Goal: Transaction & Acquisition: Purchase product/service

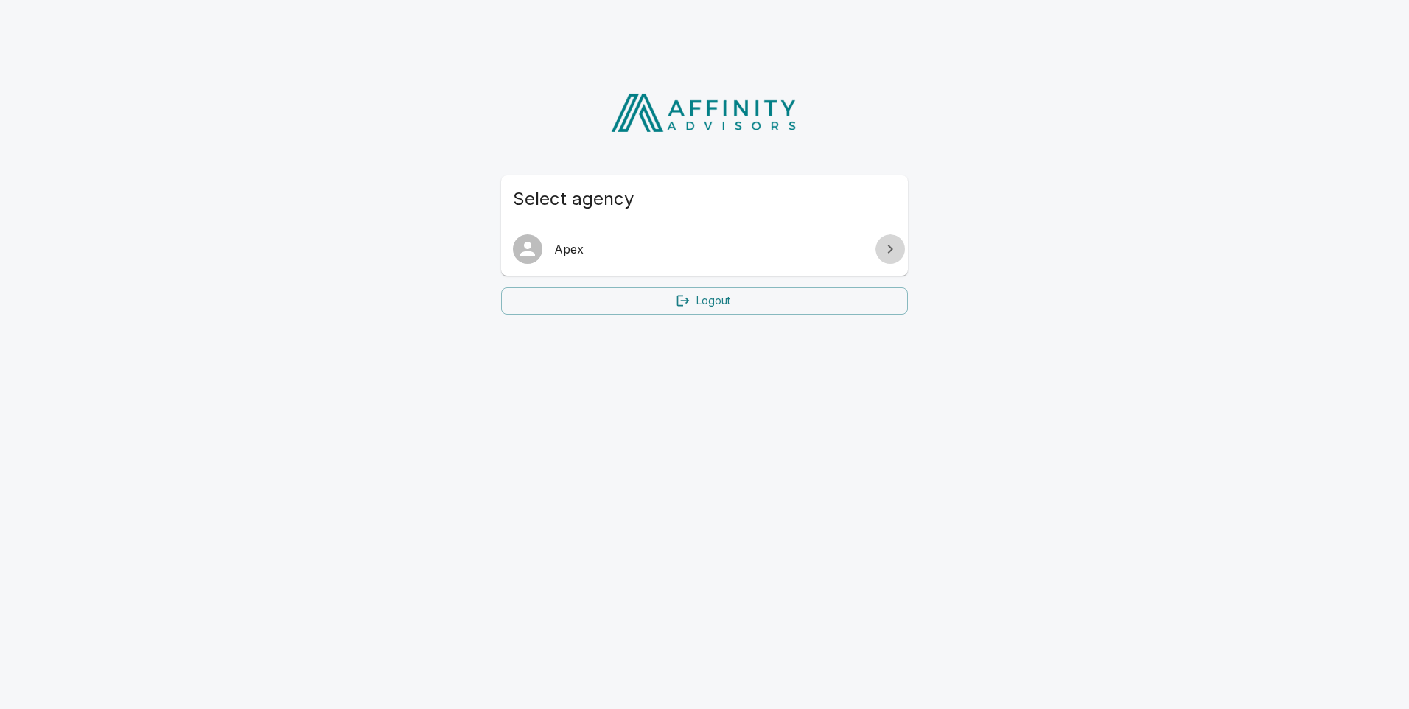
click at [883, 258] on icon at bounding box center [890, 249] width 18 height 18
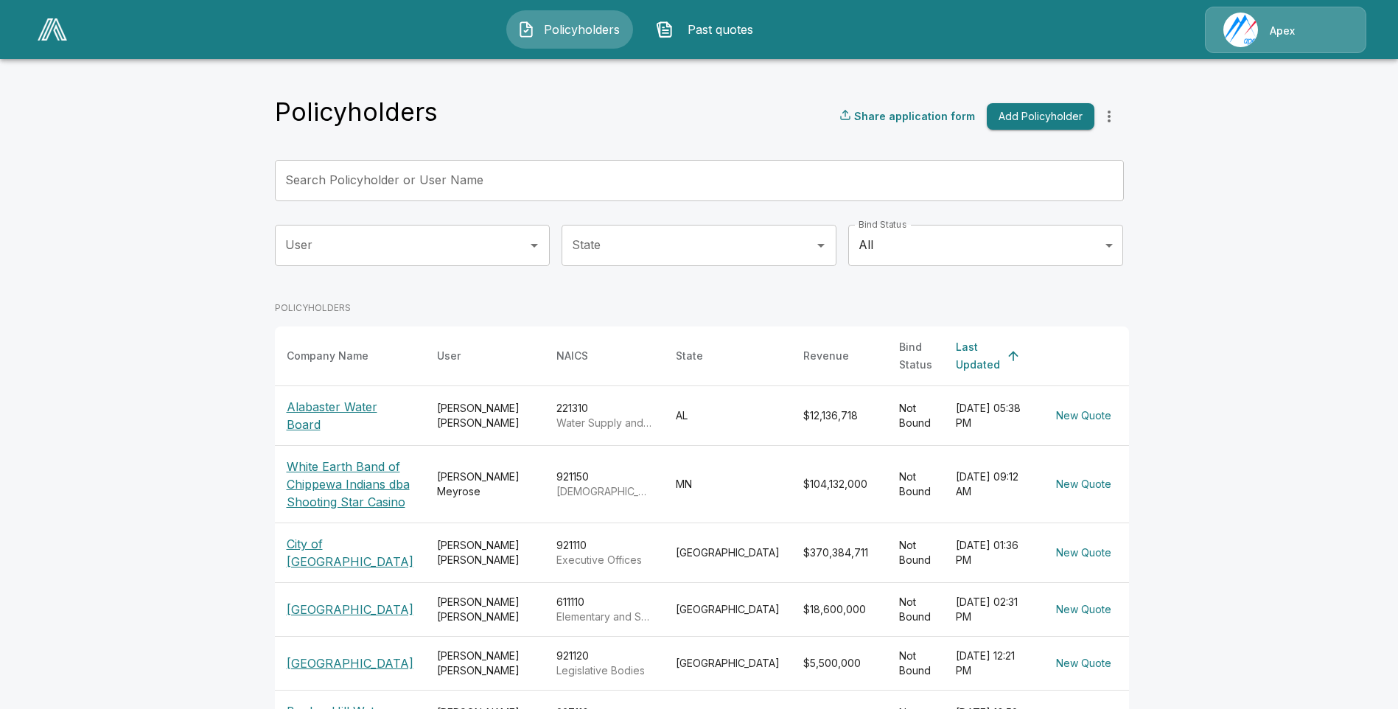
click at [335, 398] on p "Alabaster Water Board" at bounding box center [350, 415] width 127 height 35
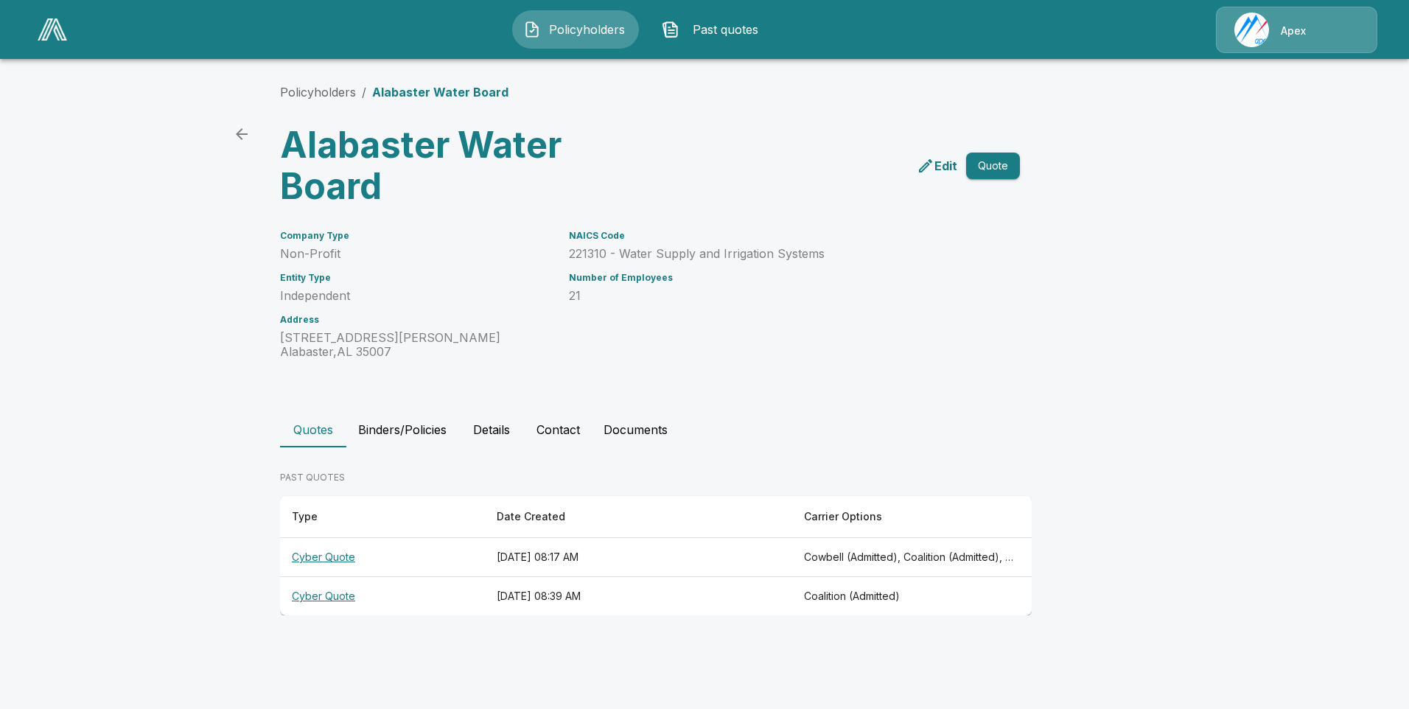
click at [984, 164] on button "Quote" at bounding box center [993, 166] width 54 height 27
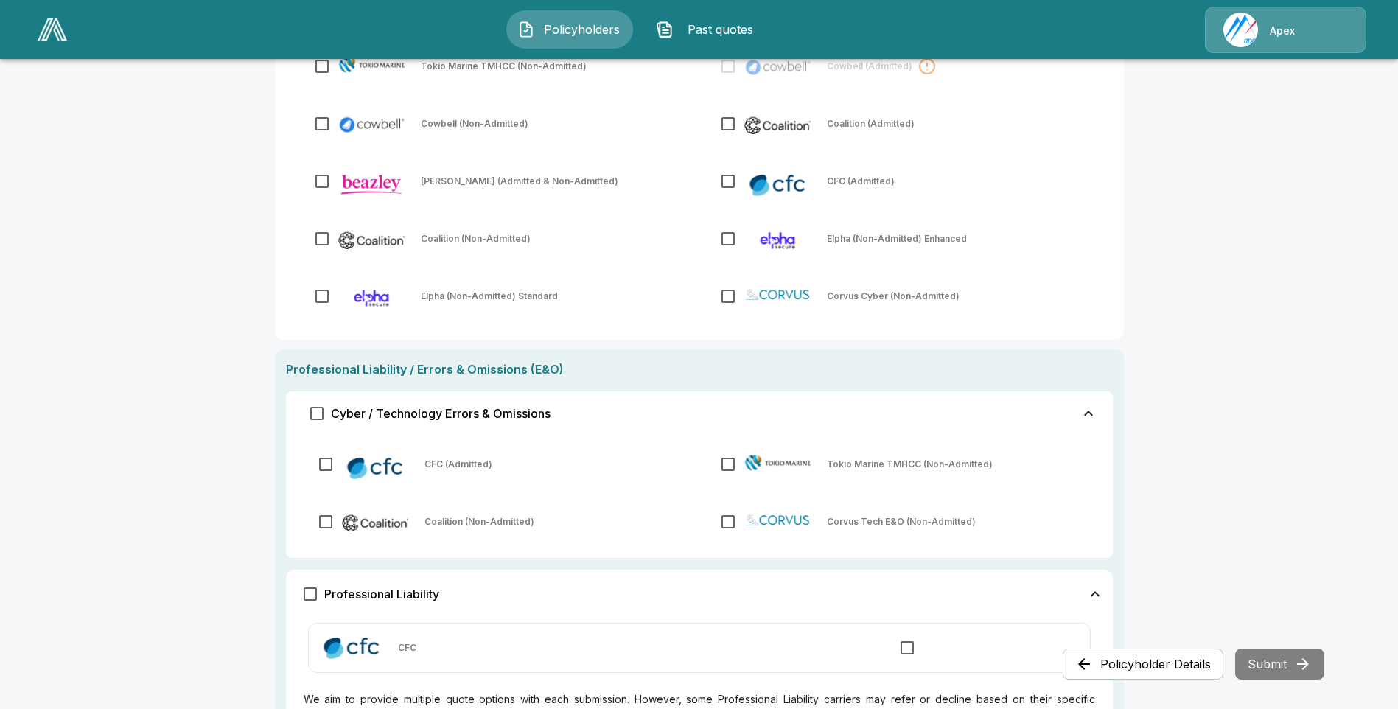
scroll to position [221, 0]
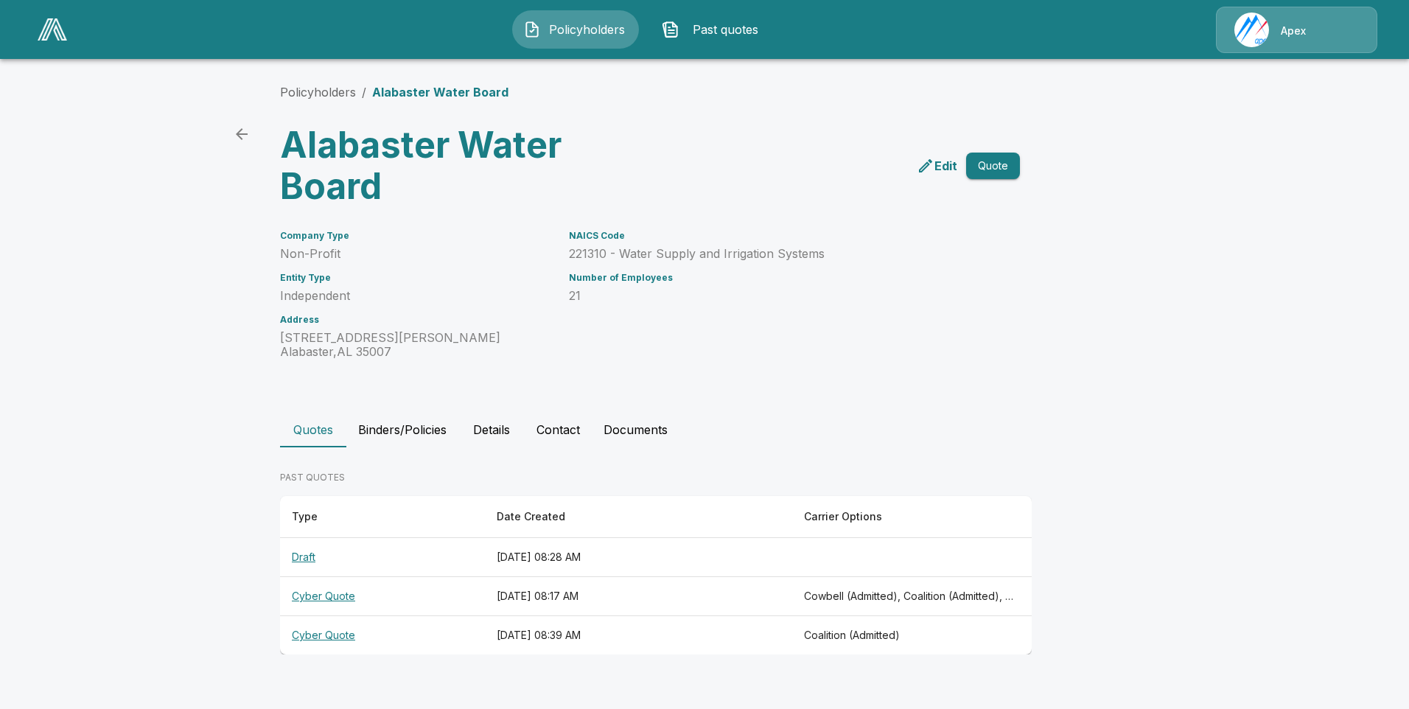
click at [302, 555] on th "Draft" at bounding box center [382, 557] width 205 height 39
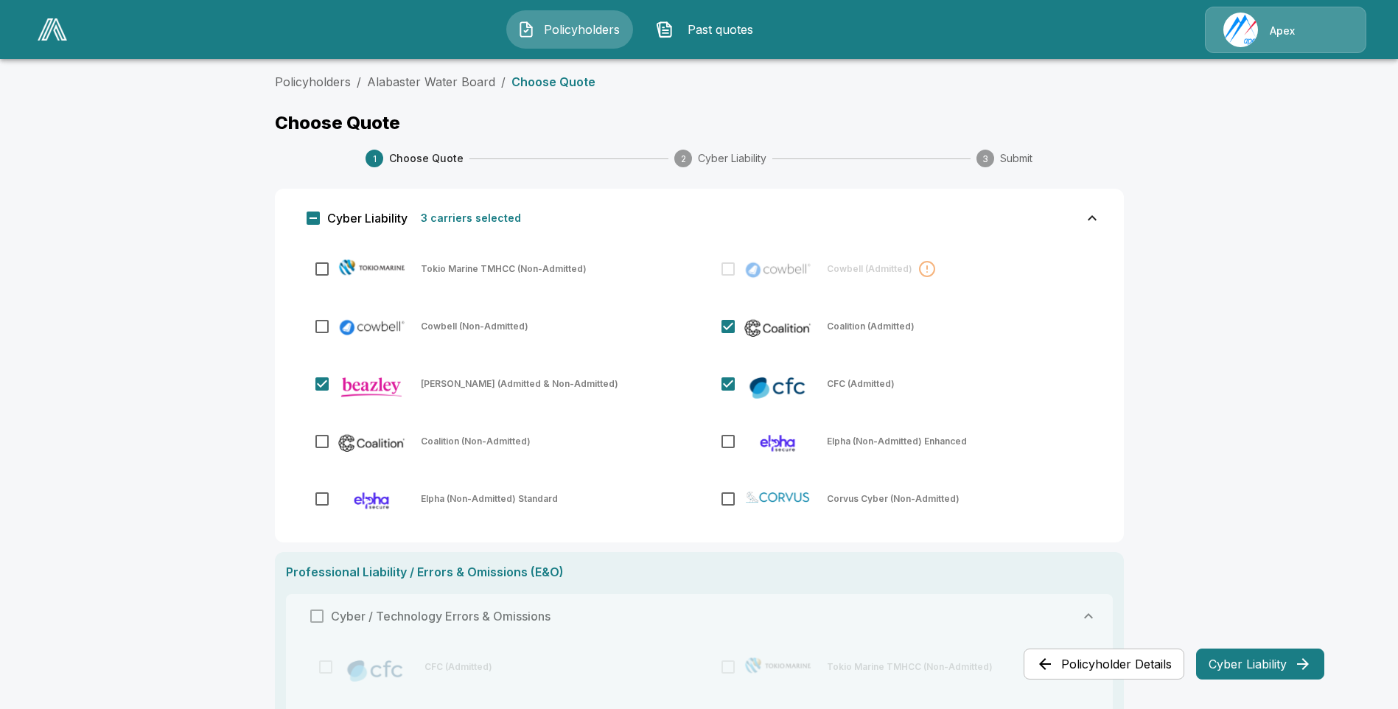
click at [1236, 662] on button "Cyber Liability" at bounding box center [1260, 663] width 128 height 31
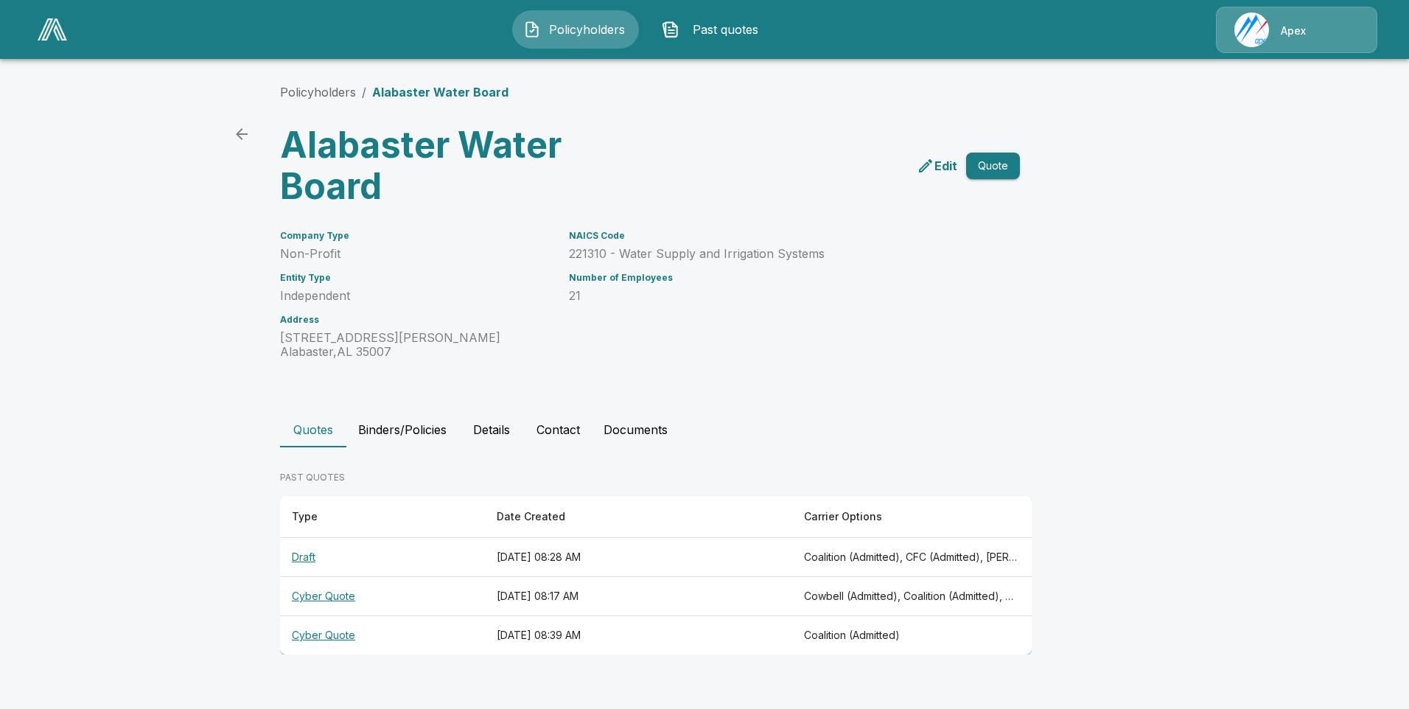
click at [288, 555] on th "Draft" at bounding box center [382, 557] width 205 height 39
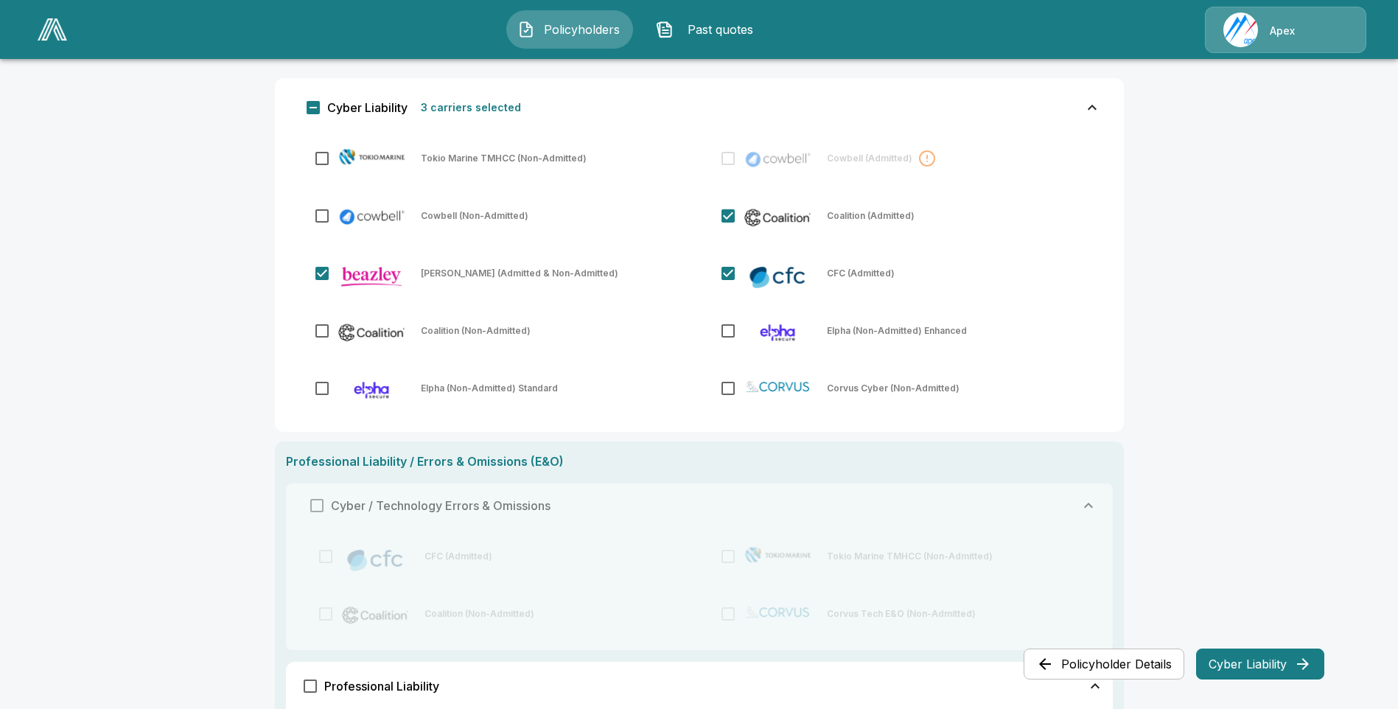
scroll to position [129, 0]
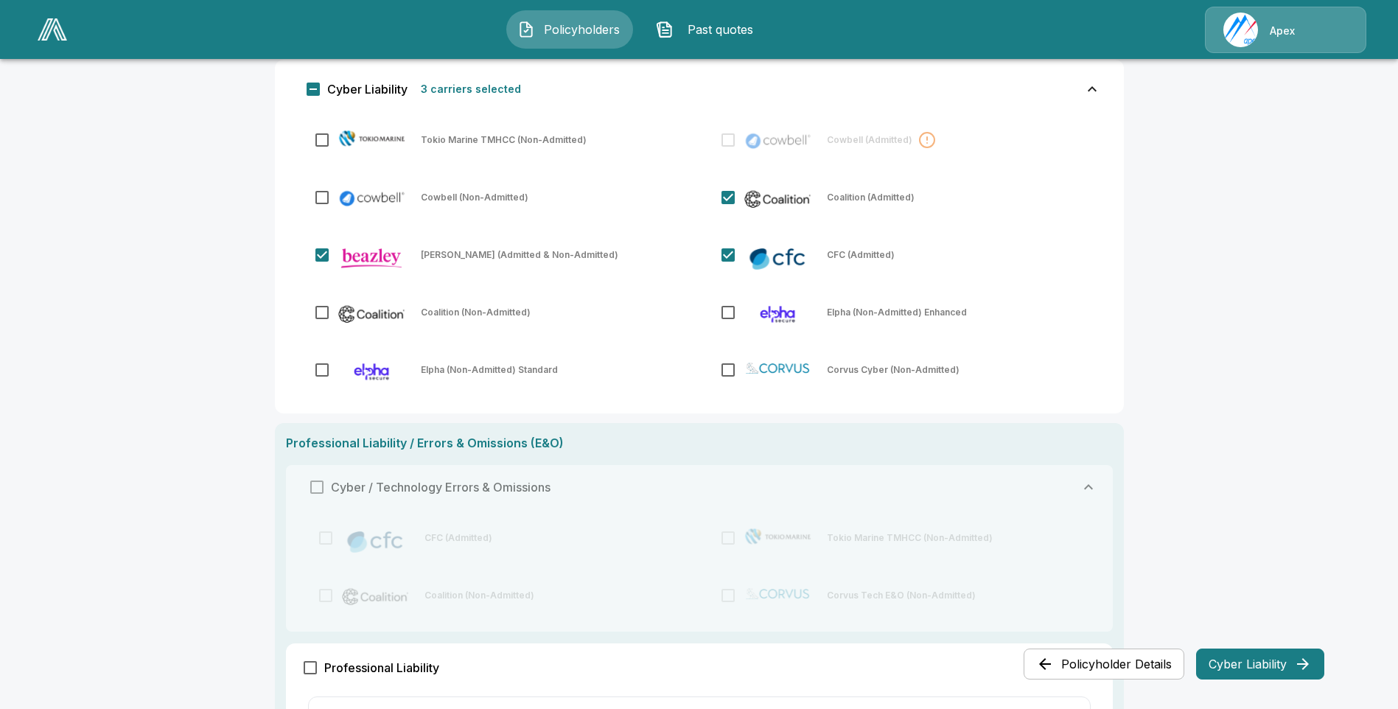
click at [1289, 659] on button "Cyber Liability" at bounding box center [1260, 663] width 128 height 31
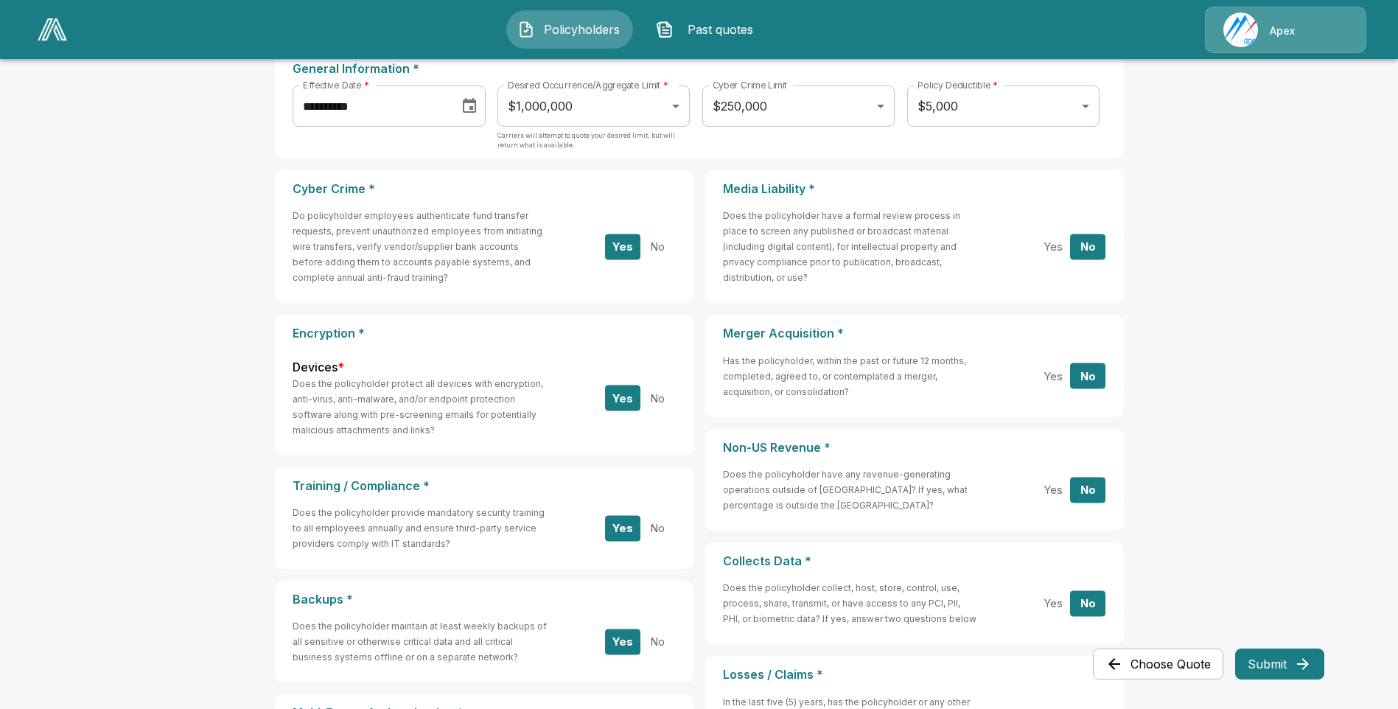
scroll to position [0, 0]
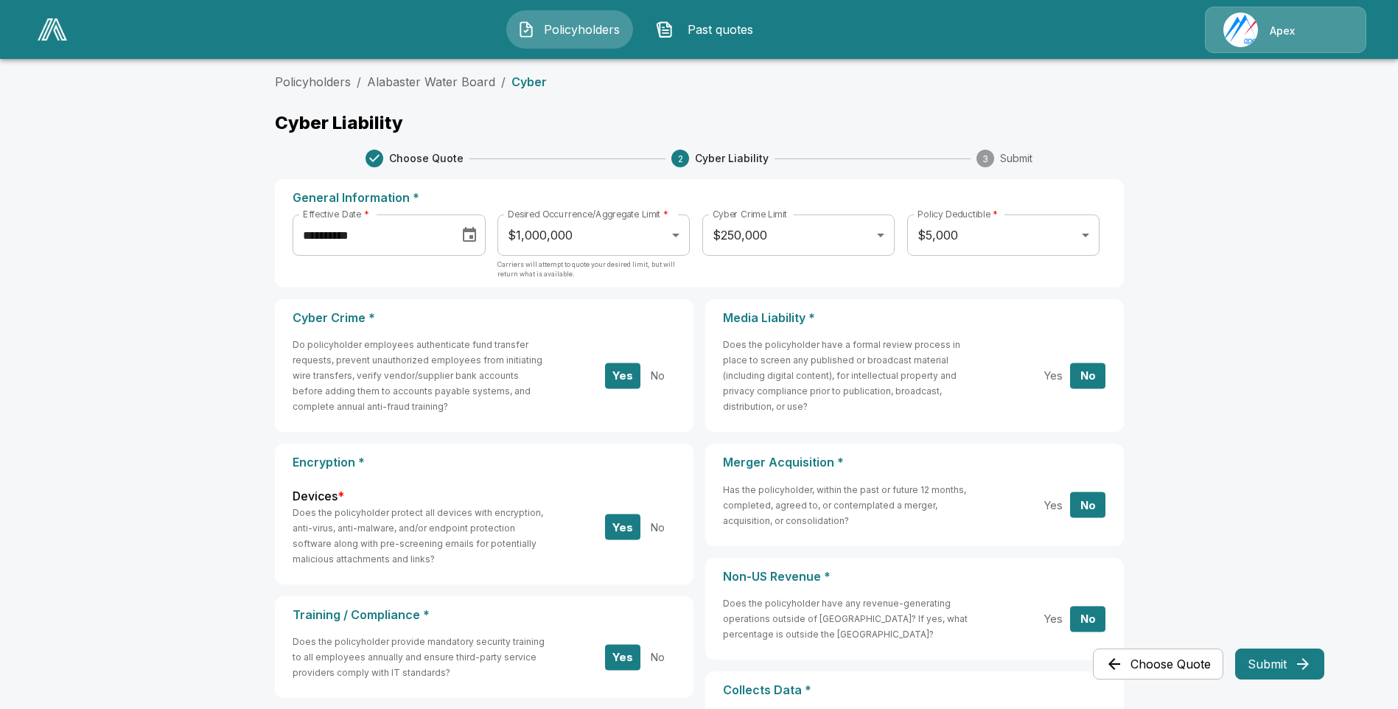
click at [683, 234] on body "**********" at bounding box center [699, 597] width 1398 height 1194
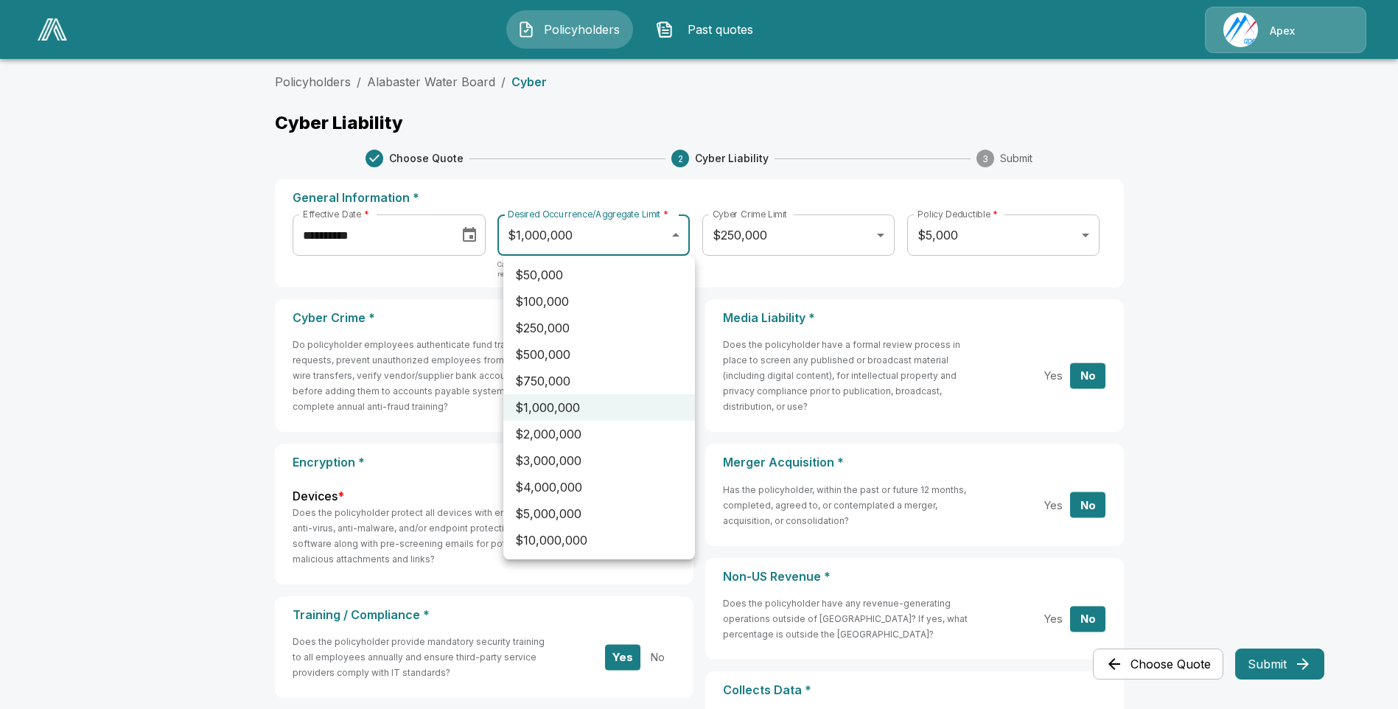
click at [551, 511] on li "$5,000,000" at bounding box center [599, 513] width 192 height 27
type input "*******"
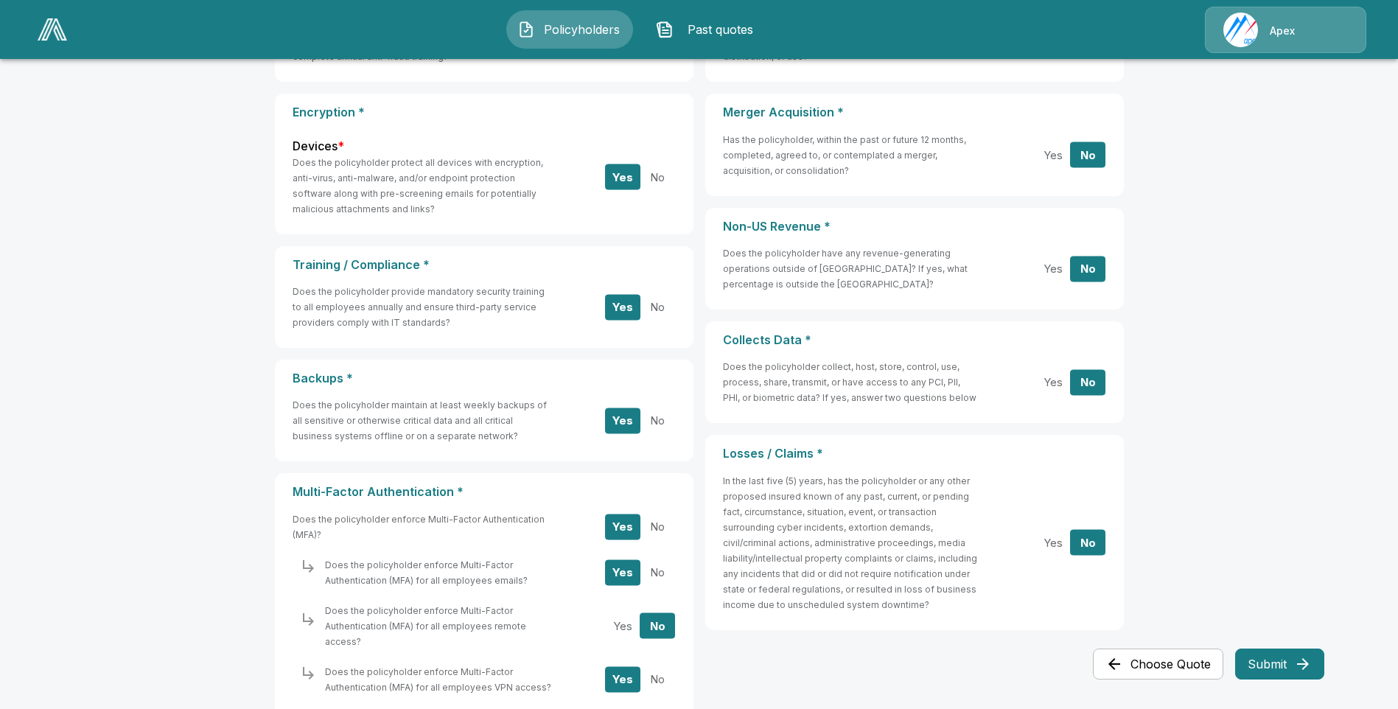
scroll to position [368, 0]
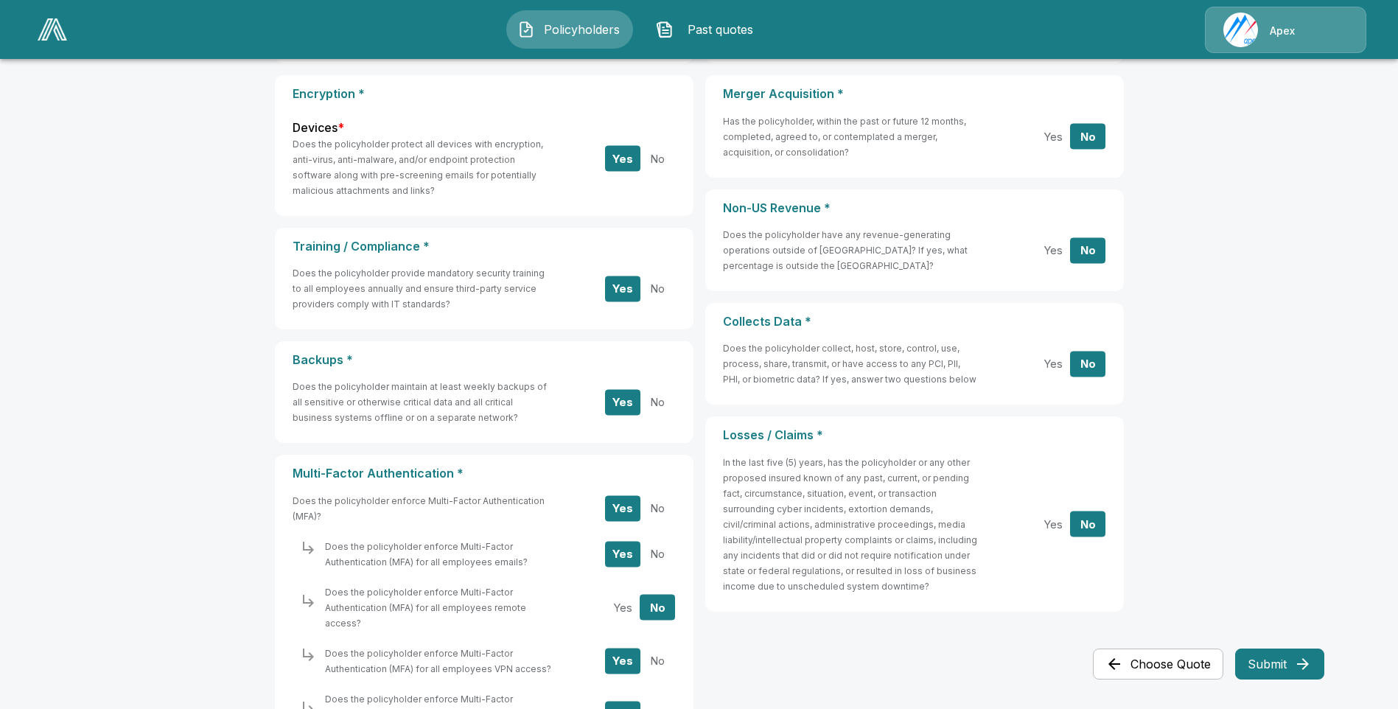
click at [1285, 661] on button "Submit" at bounding box center [1279, 663] width 89 height 31
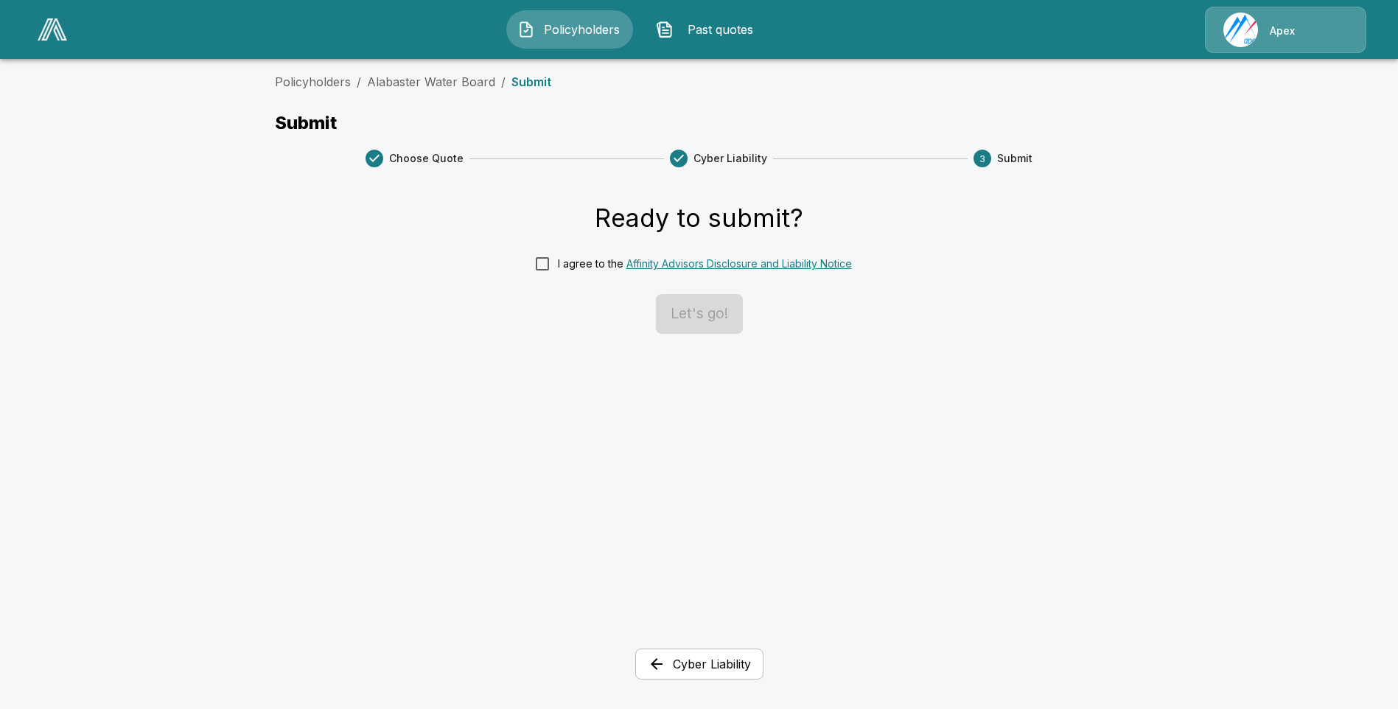
scroll to position [0, 0]
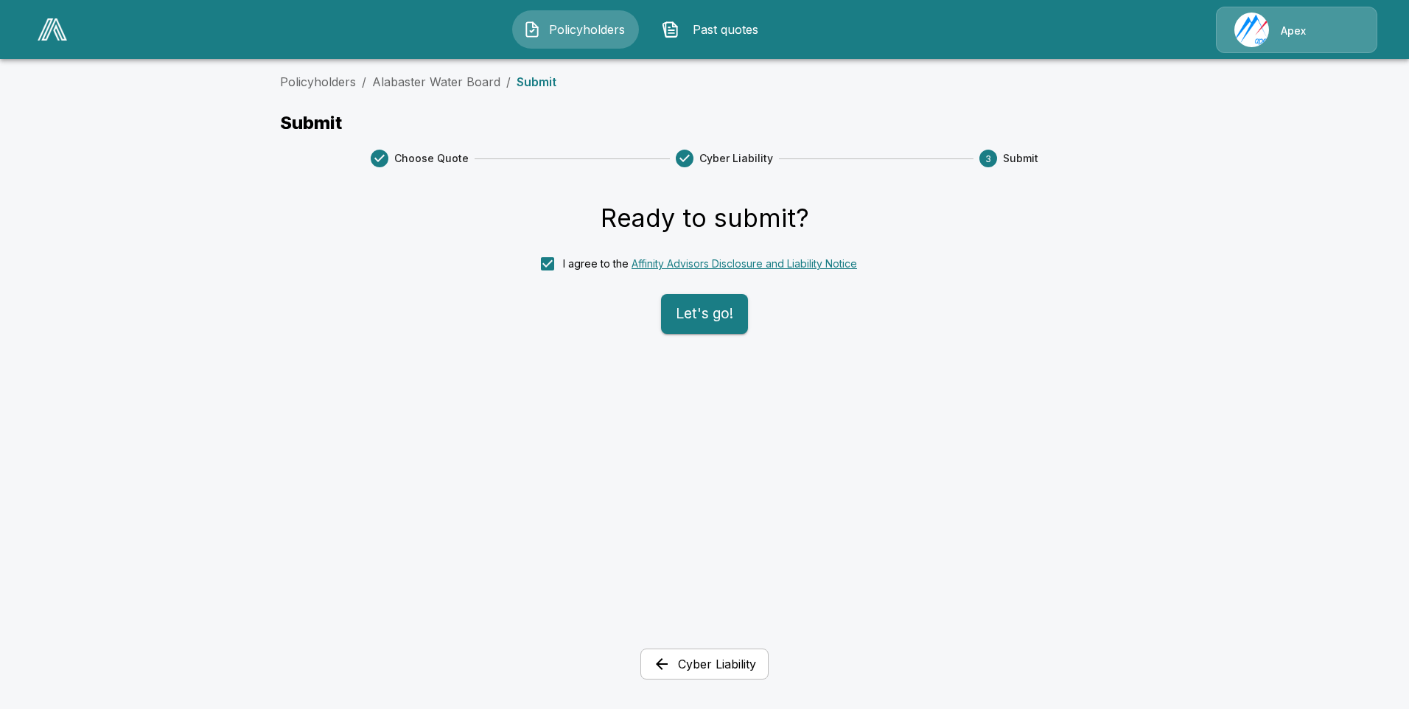
click at [716, 312] on button "Let's go!" at bounding box center [704, 314] width 87 height 40
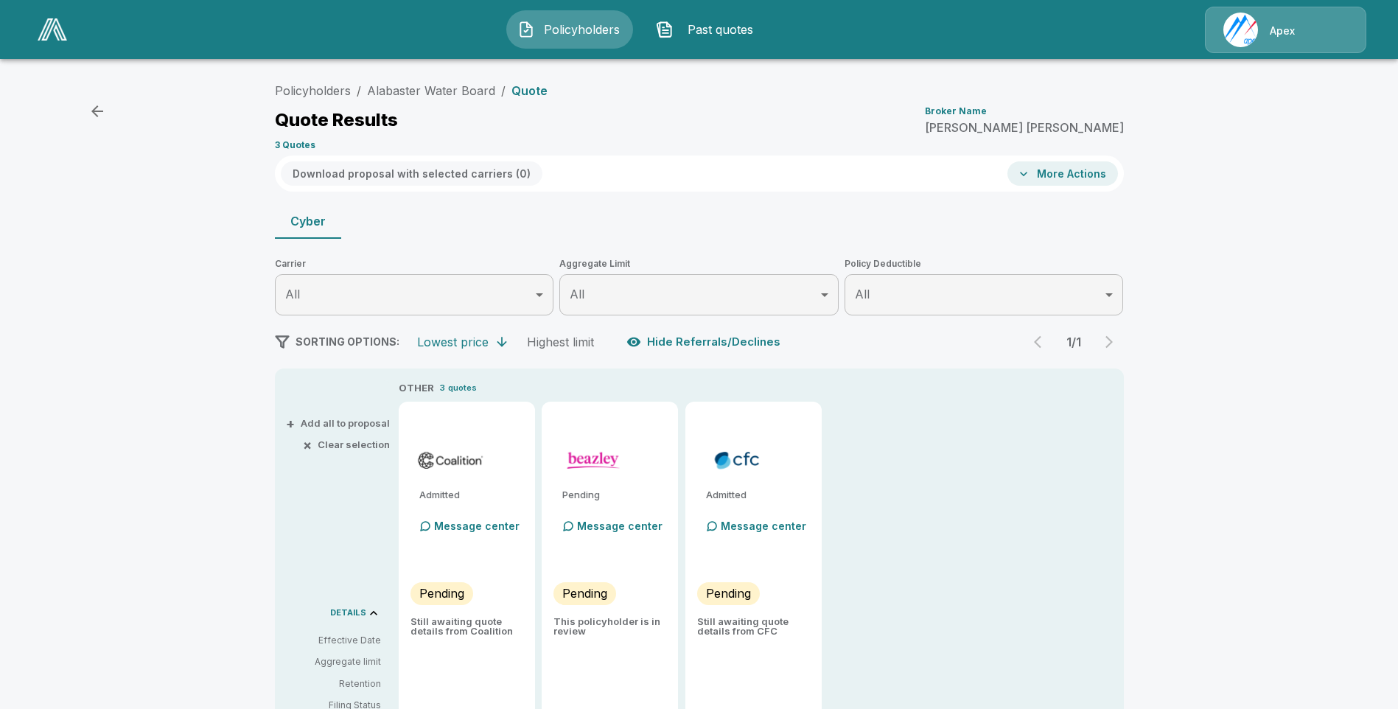
scroll to position [55, 0]
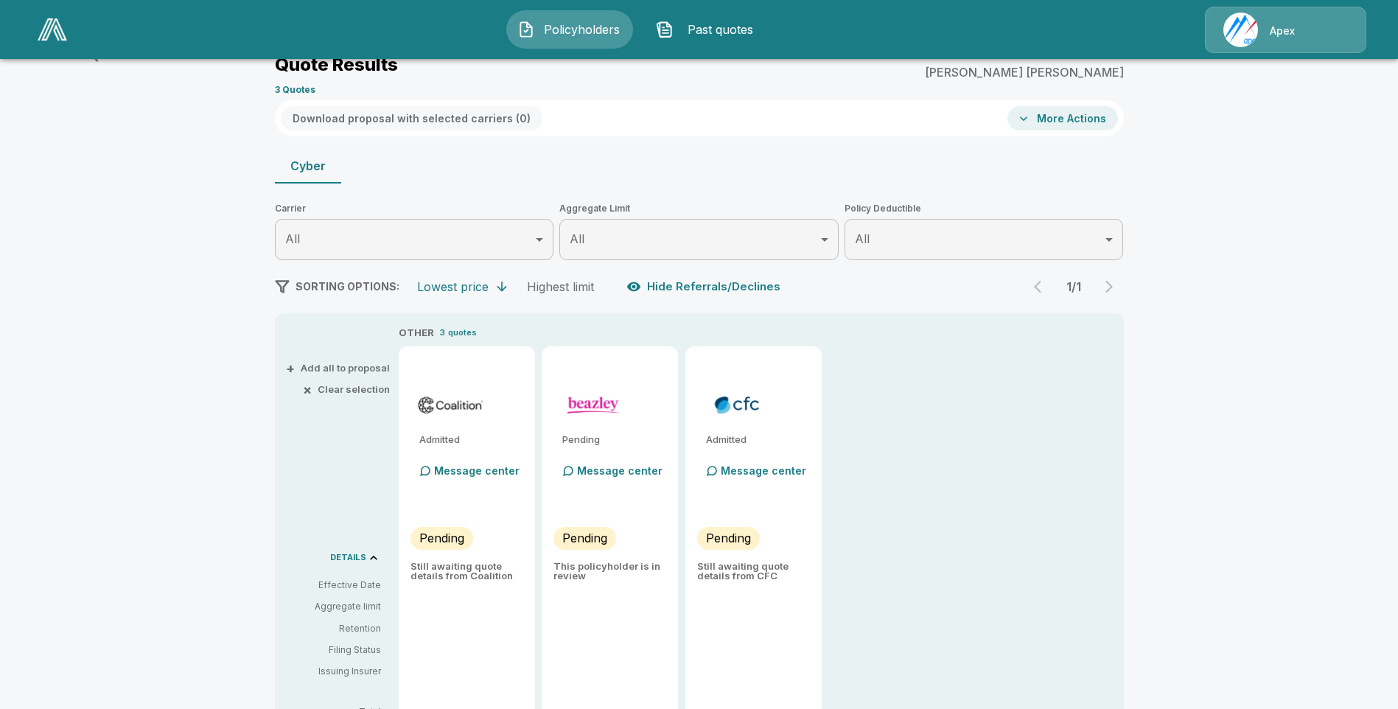
type input "*******"
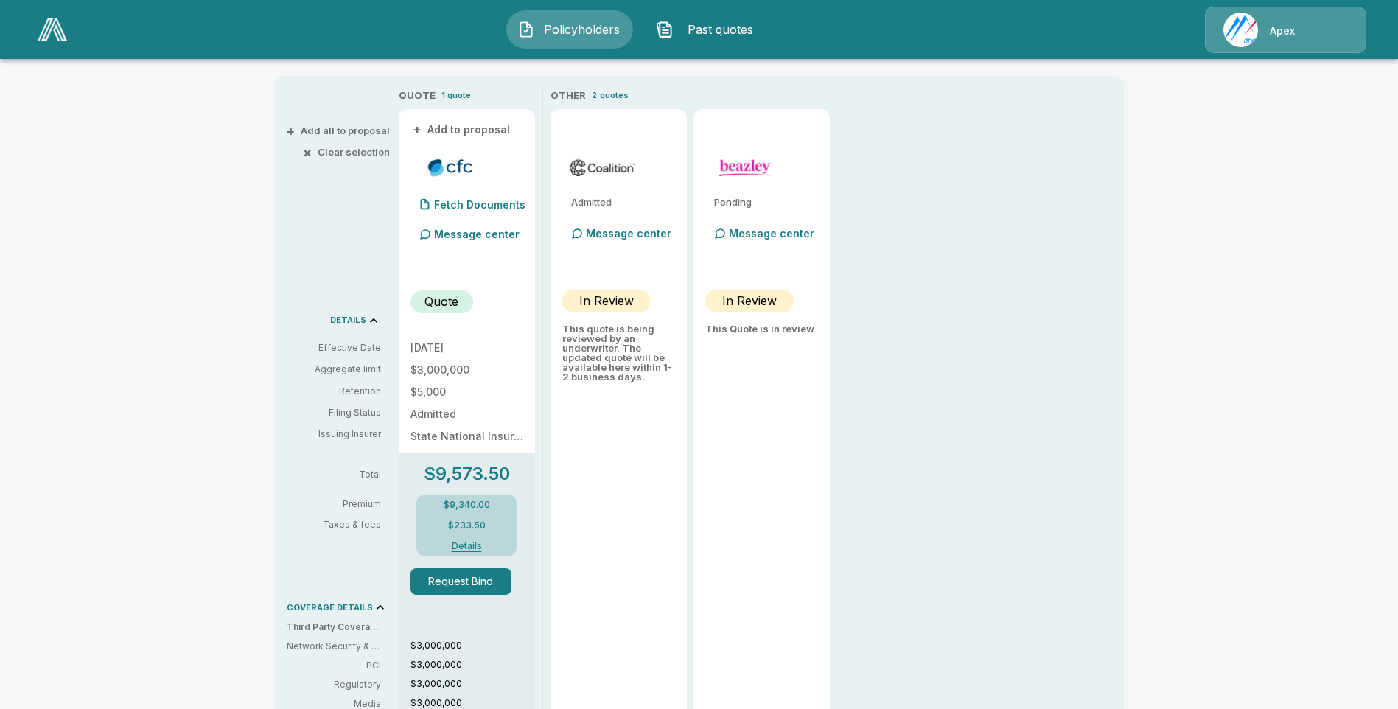
scroll to position [404, 0]
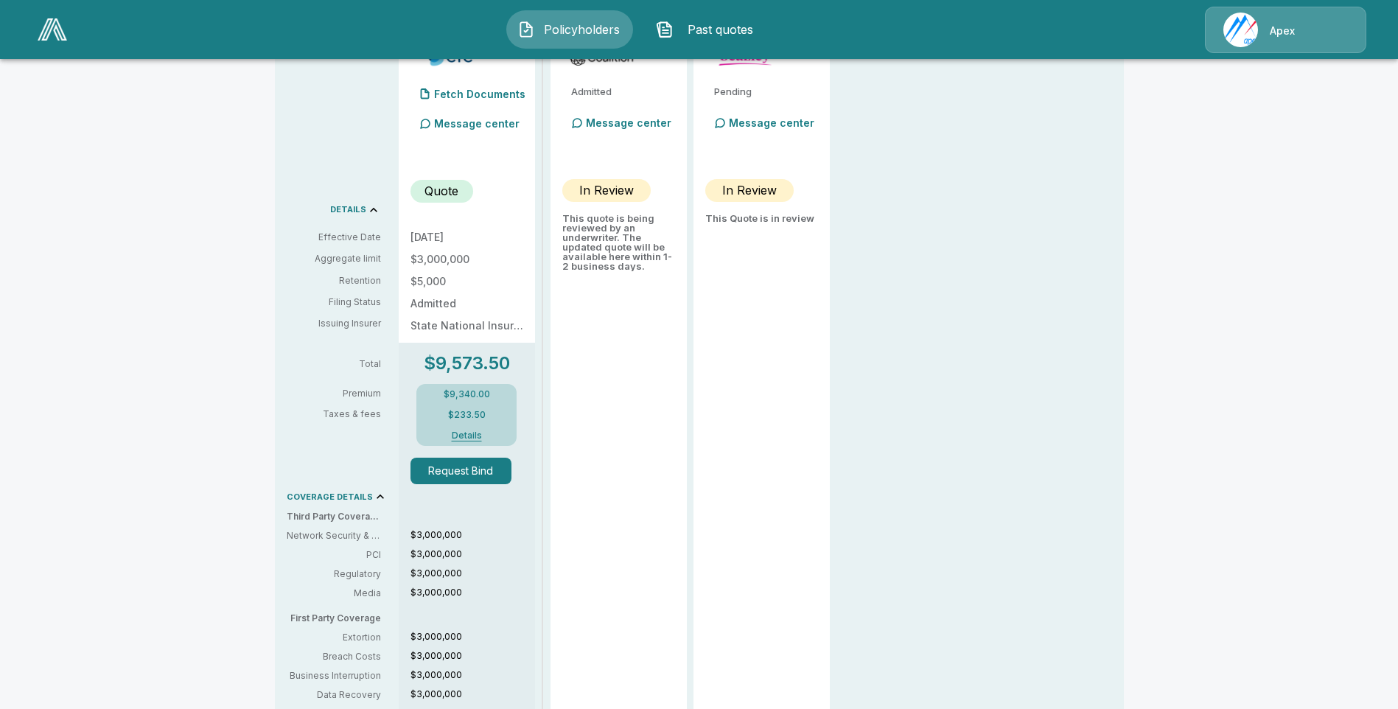
click at [474, 434] on button "Details" at bounding box center [466, 435] width 59 height 9
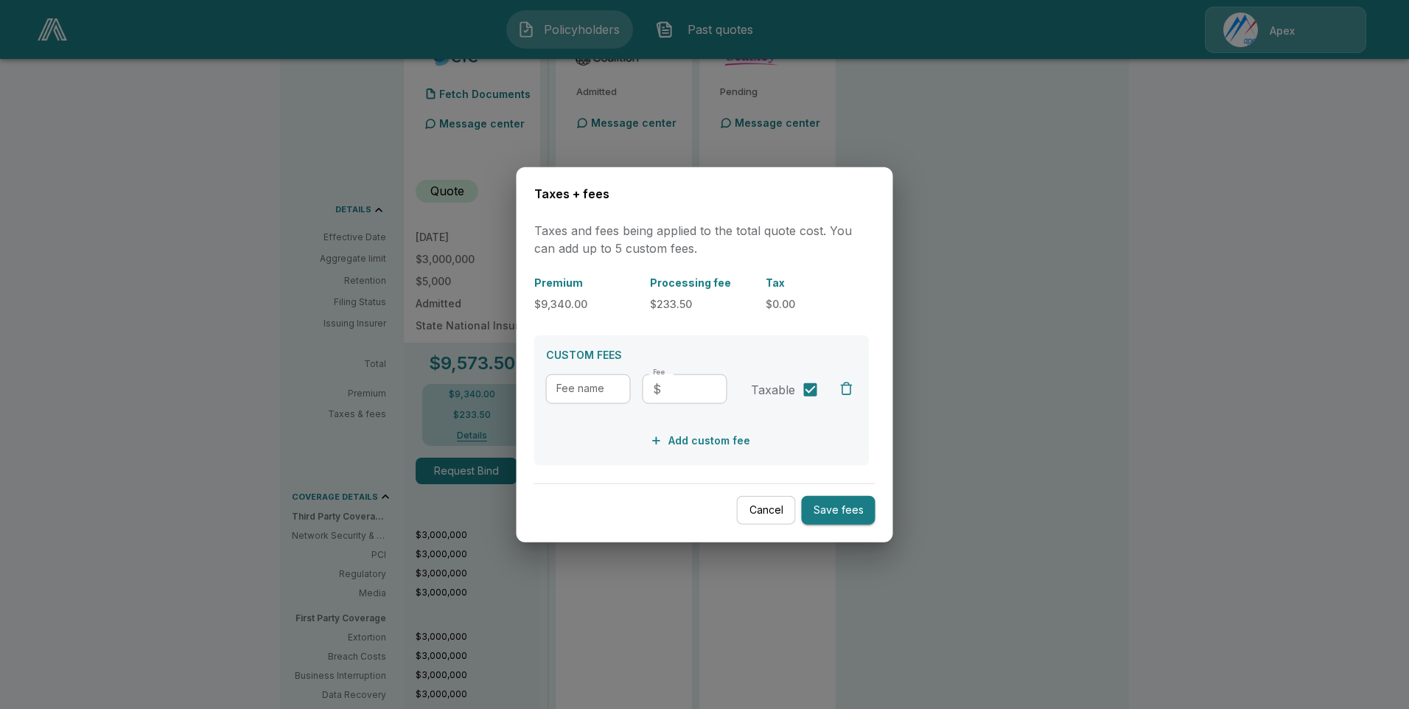
click at [771, 505] on button "Cancel" at bounding box center [766, 510] width 59 height 29
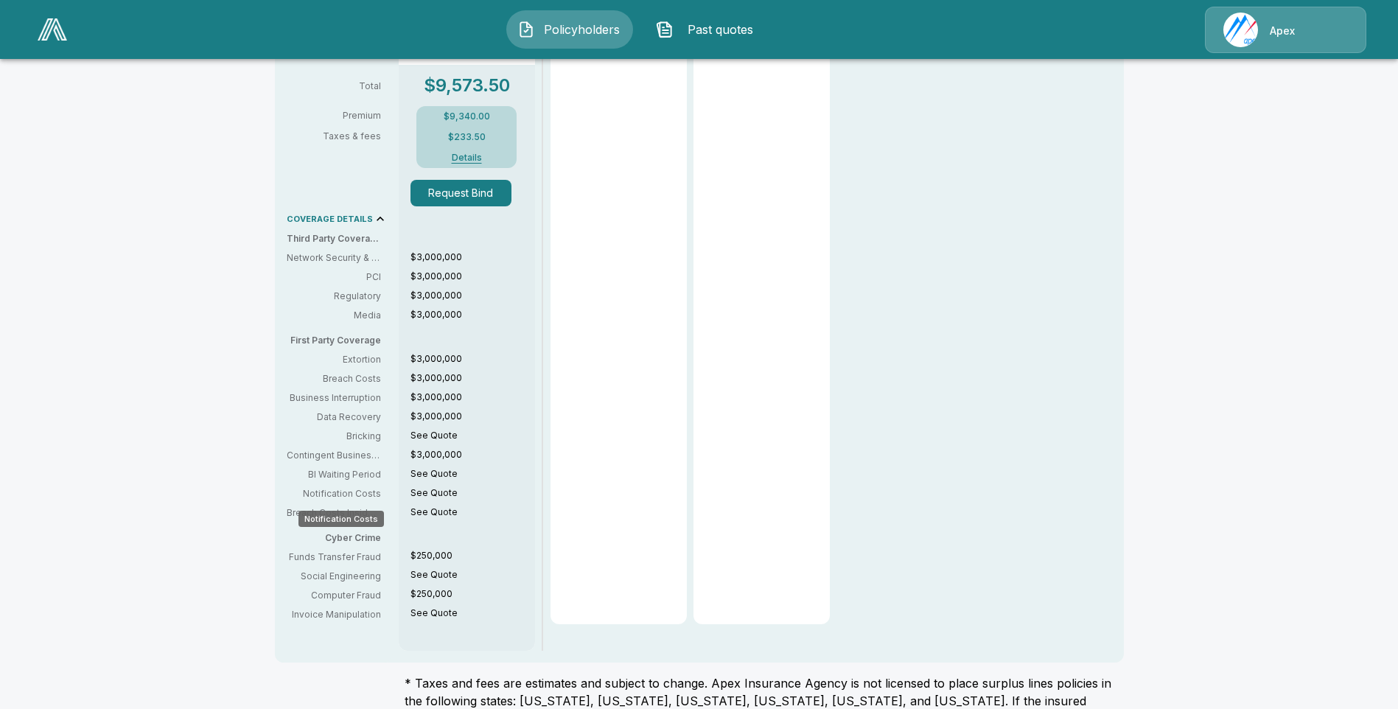
scroll to position [700, 0]
